Goal: Task Accomplishment & Management: Manage account settings

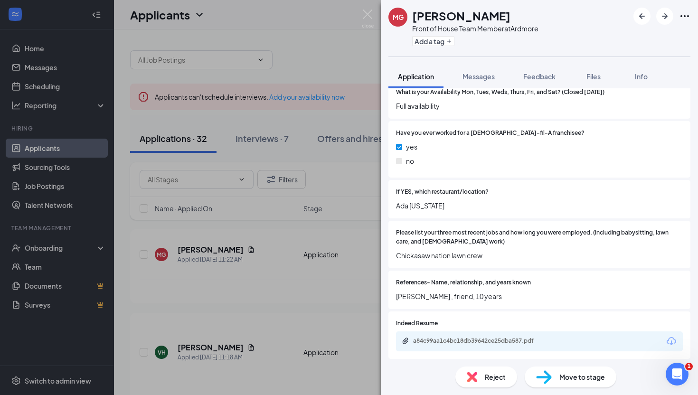
scroll to position [409, 0]
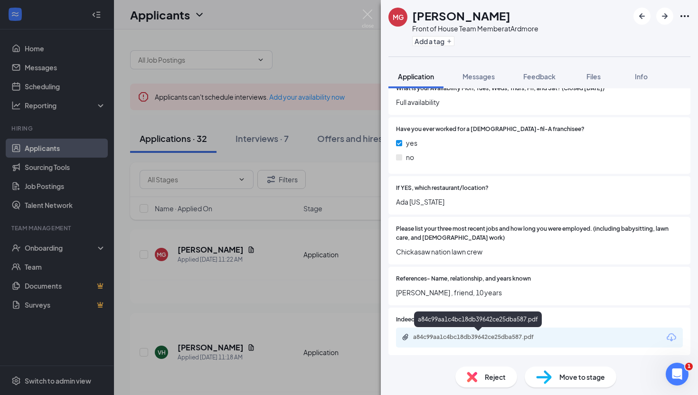
click at [449, 337] on div "a84c99aa1c4bc18db39642ce25dba587.pdf" at bounding box center [479, 337] width 133 height 8
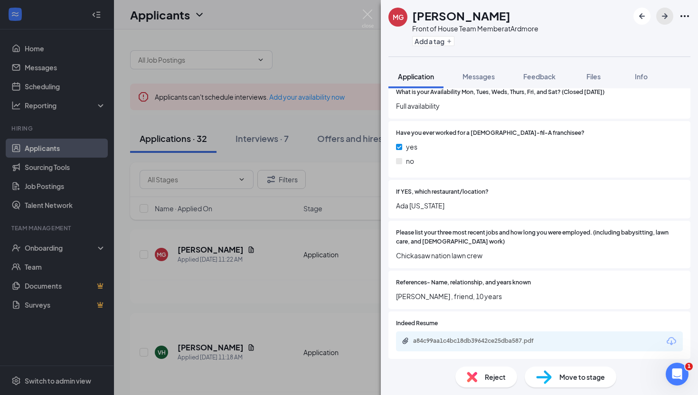
click at [666, 19] on icon "ArrowRight" at bounding box center [664, 15] width 11 height 11
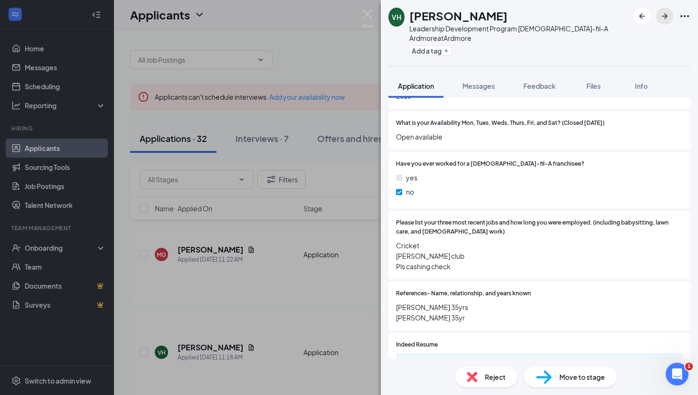
scroll to position [400, 0]
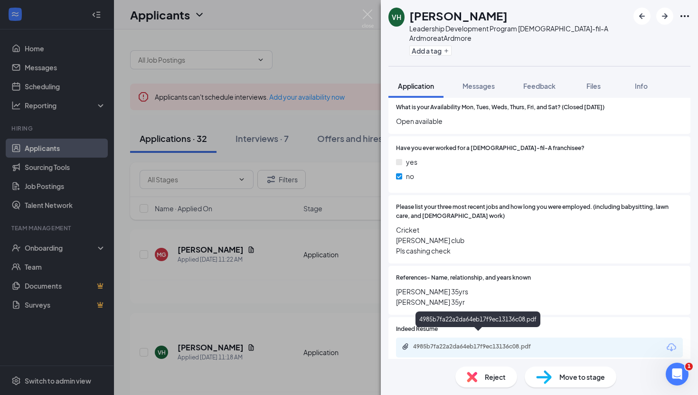
click at [441, 343] on div "4985b7fa22a2da64eb17f9ec13136c08.pdf" at bounding box center [479, 347] width 133 height 8
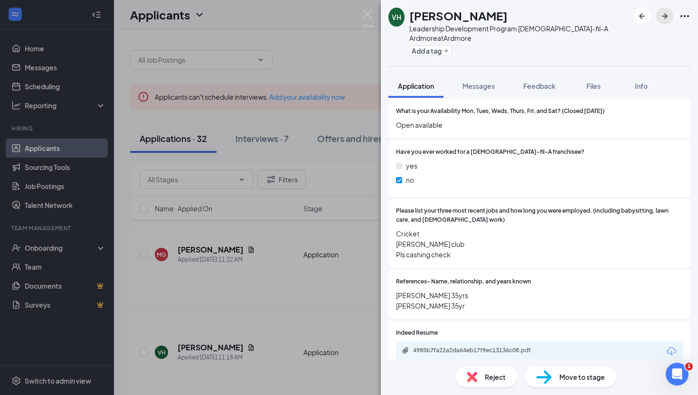
click at [664, 19] on icon "ArrowRight" at bounding box center [664, 15] width 11 height 11
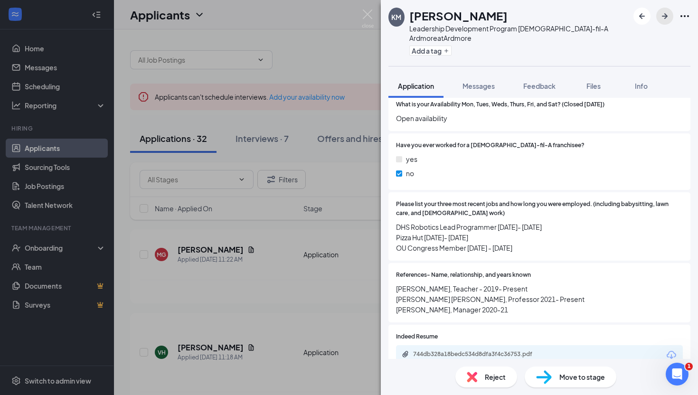
scroll to position [410, 0]
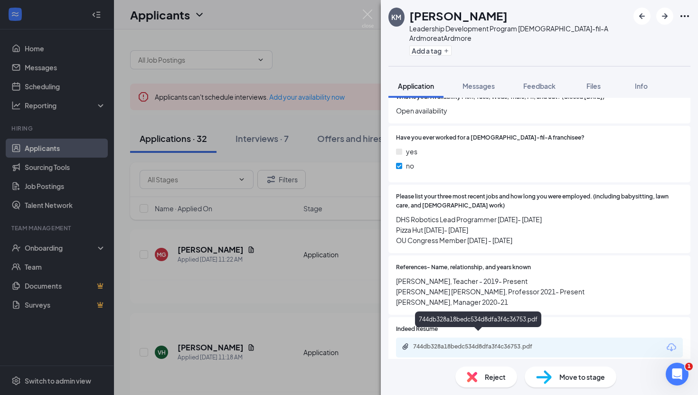
click at [504, 343] on div "744db328a18bedc534d8dfa3f4c36753.pdf" at bounding box center [479, 347] width 133 height 8
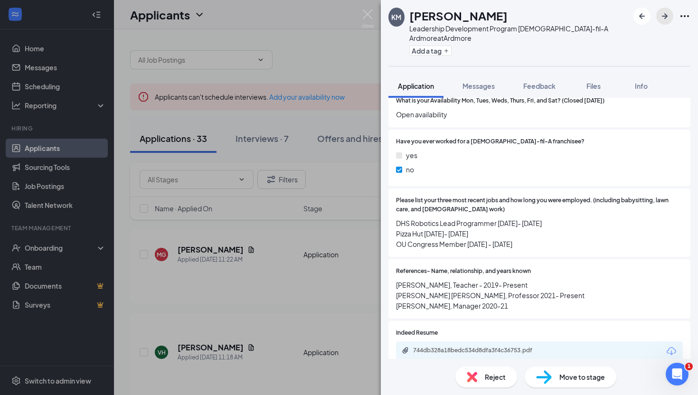
click at [661, 19] on icon "ArrowRight" at bounding box center [664, 15] width 11 height 11
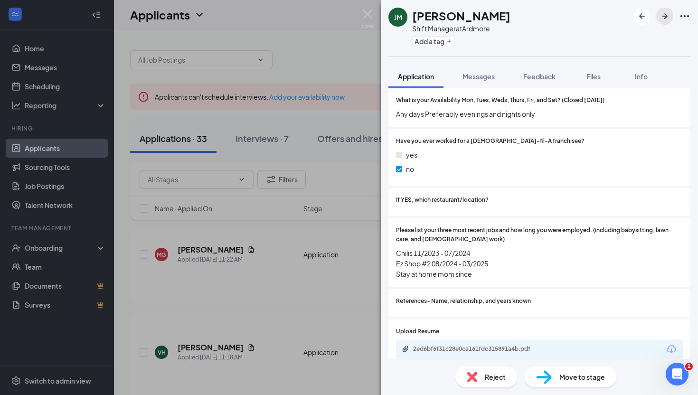
scroll to position [409, 0]
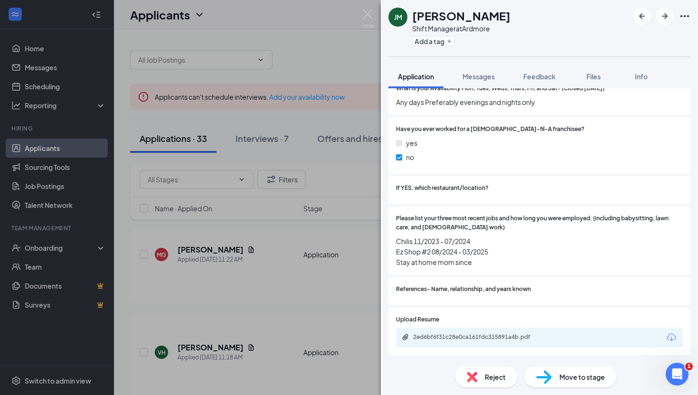
click at [493, 333] on div "2ed6bf6f31c28e0ca161fdc315891a4b.pdf" at bounding box center [479, 337] width 133 height 8
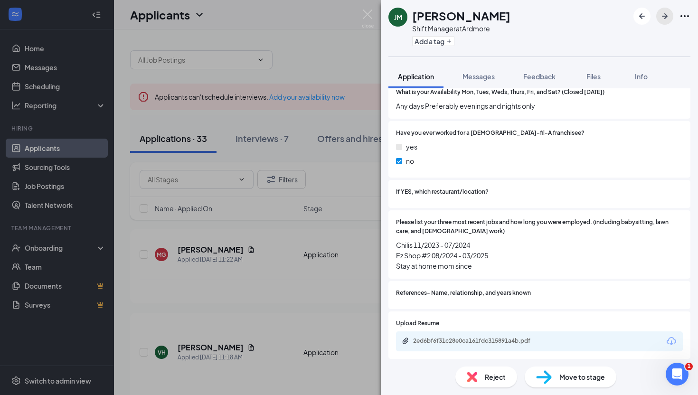
click at [664, 12] on icon "ArrowRight" at bounding box center [664, 15] width 11 height 11
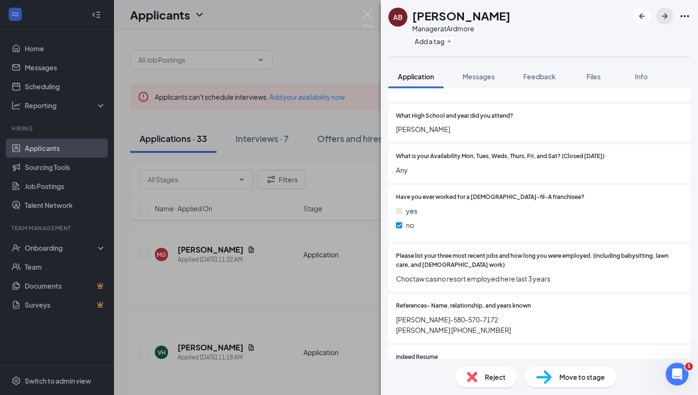
scroll to position [343, 0]
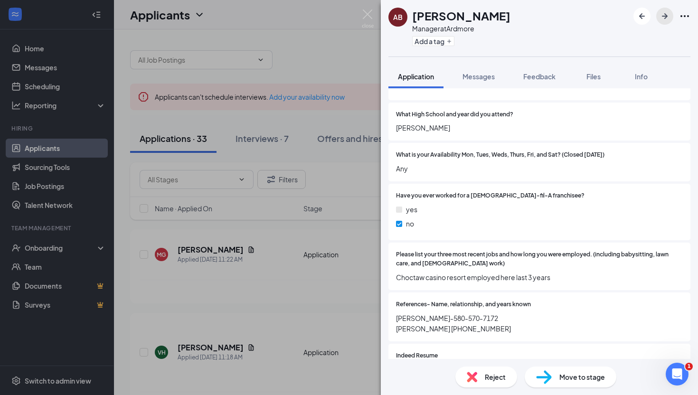
click at [667, 10] on icon "ArrowRight" at bounding box center [664, 15] width 11 height 11
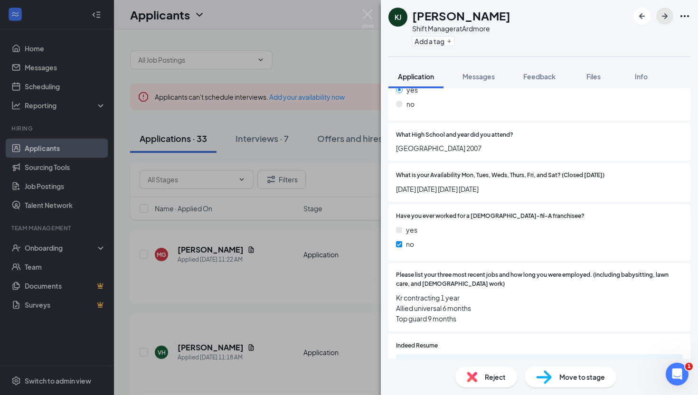
scroll to position [349, 0]
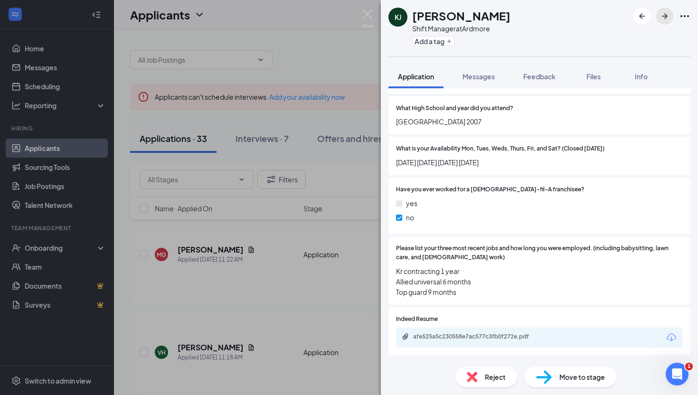
click at [665, 19] on icon "ArrowRight" at bounding box center [664, 15] width 11 height 11
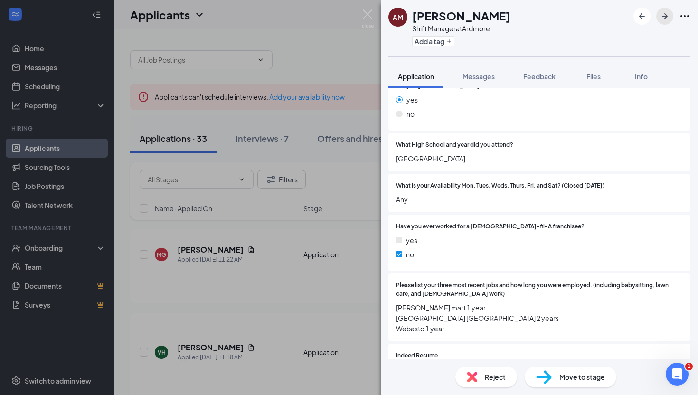
scroll to position [349, 0]
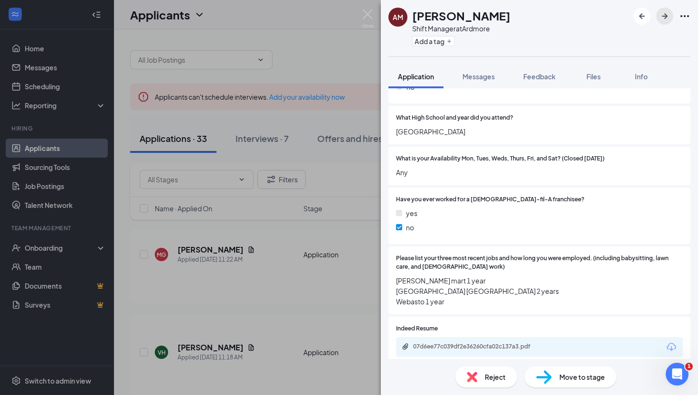
click at [664, 21] on icon "ArrowRight" at bounding box center [664, 15] width 11 height 11
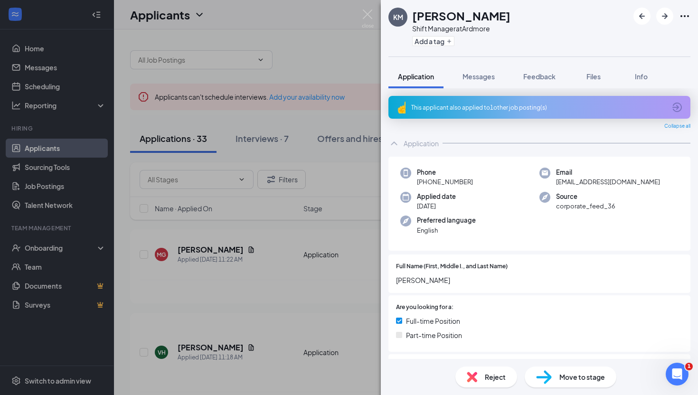
click at [363, 9] on div "KM [PERSON_NAME] Shift Manager at Ardmore Add a tag Application Messages Feedba…" at bounding box center [349, 197] width 698 height 395
